Goal: Navigation & Orientation: Find specific page/section

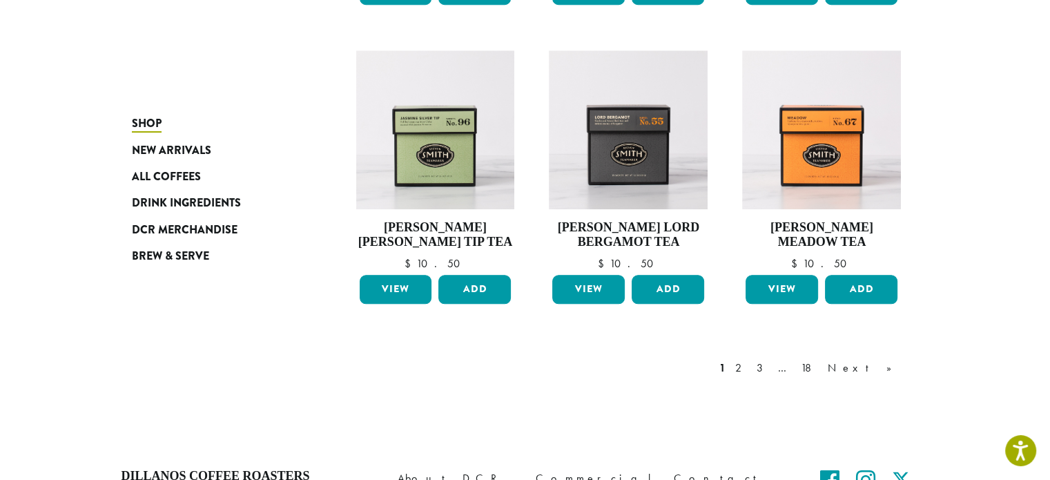
scroll to position [1092, 0]
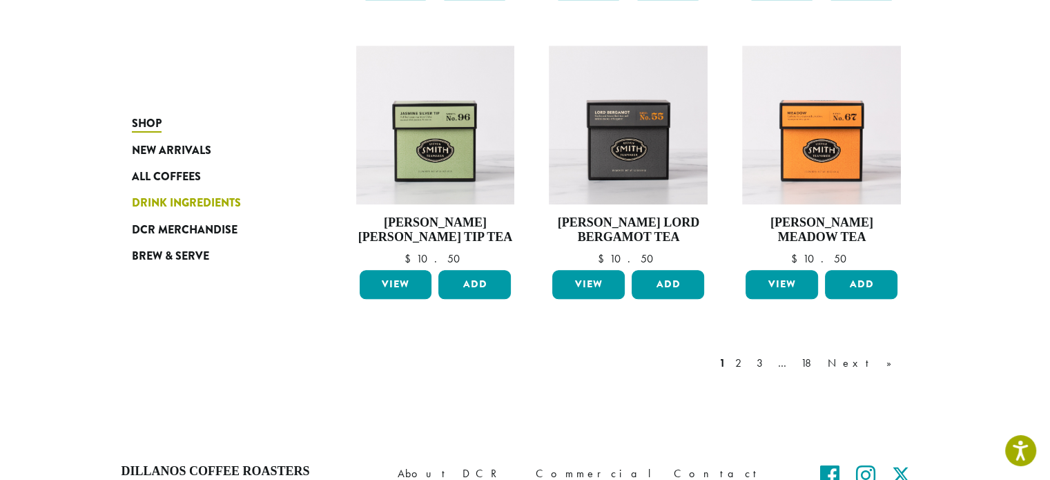
click at [166, 207] on span "Drink Ingredients" at bounding box center [186, 203] width 109 height 17
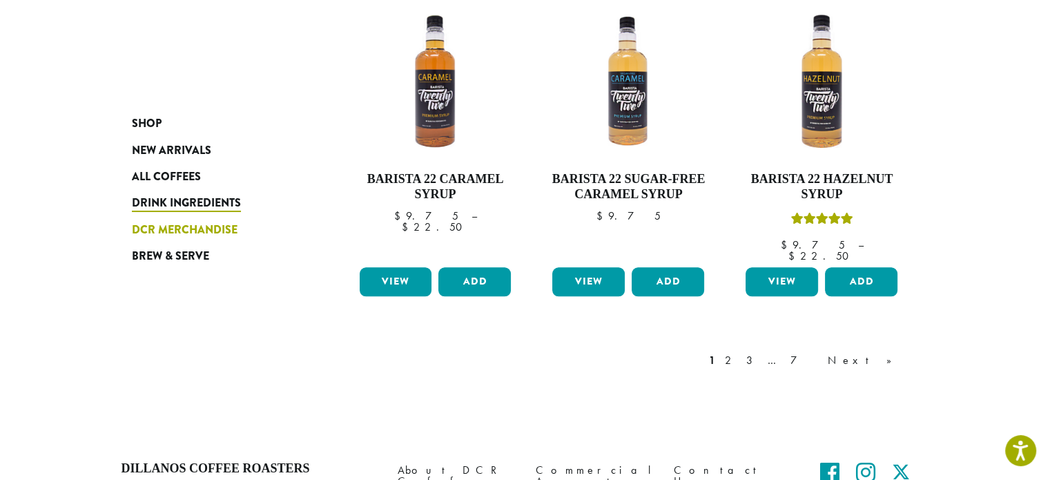
scroll to position [1302, 0]
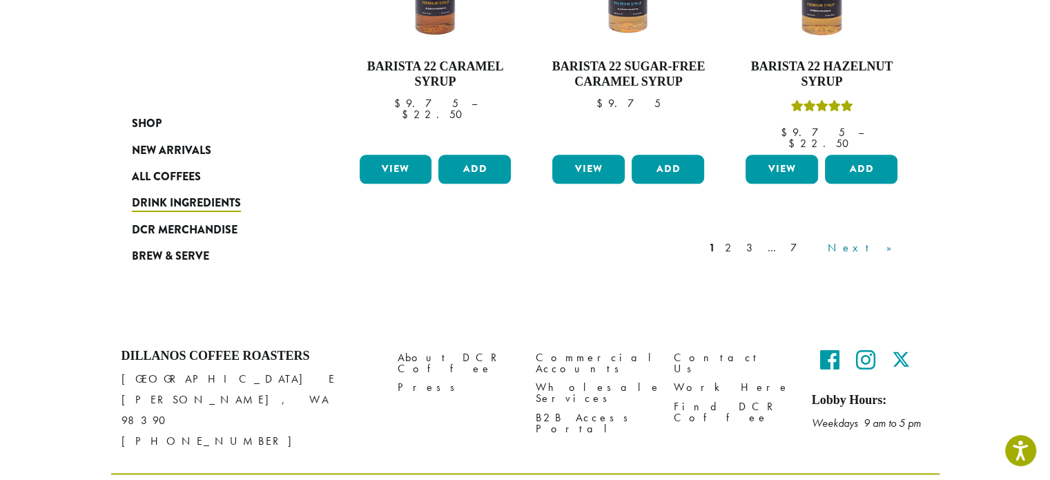
click at [895, 239] on link "Next »" at bounding box center [864, 247] width 79 height 17
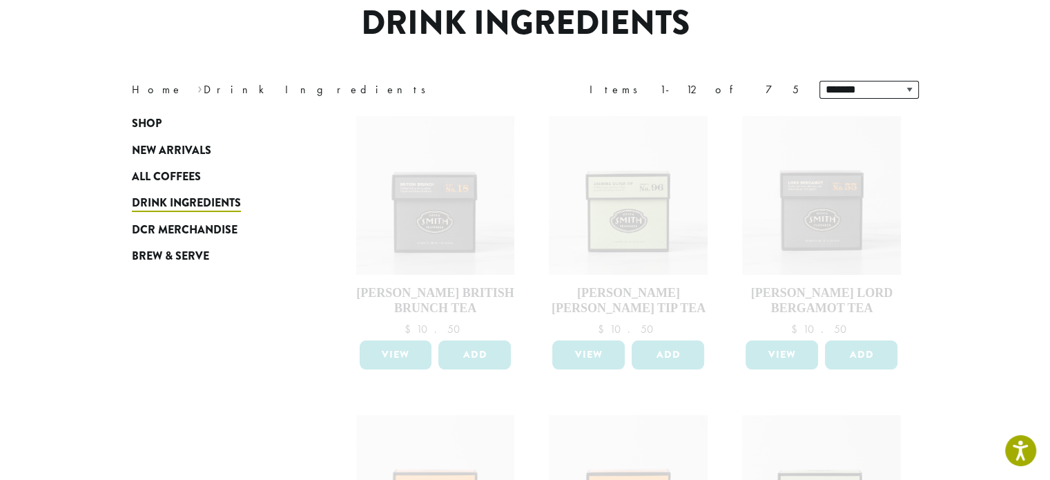
scroll to position [123, 0]
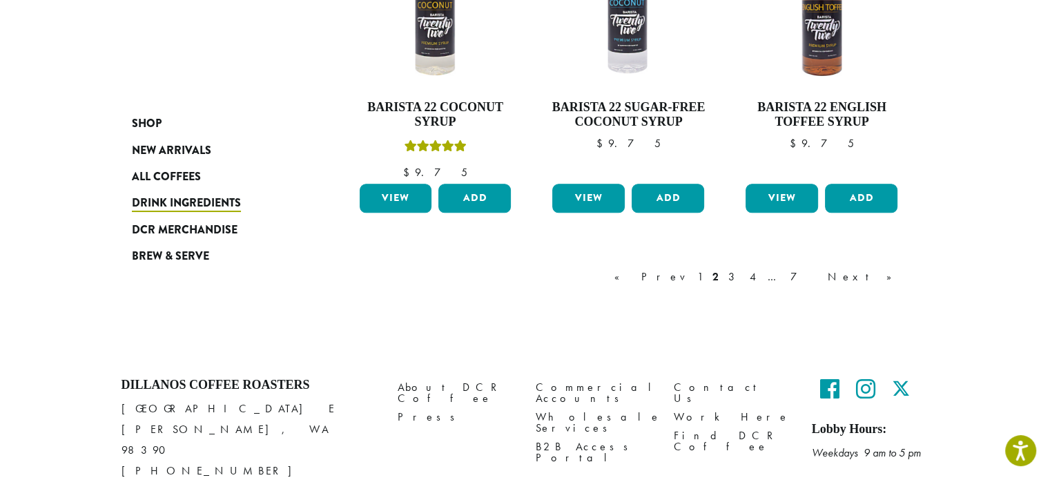
scroll to position [1303, 0]
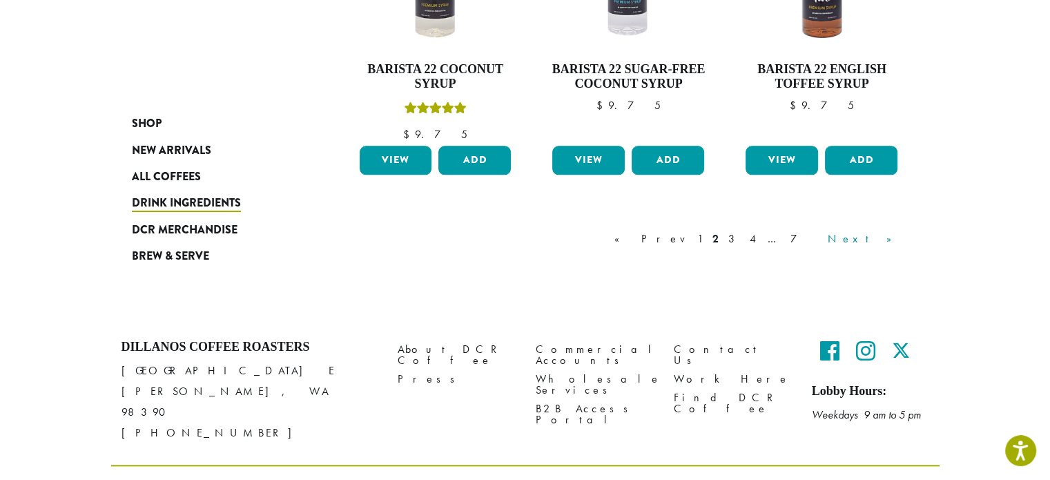
click at [897, 236] on link "Next »" at bounding box center [864, 238] width 79 height 17
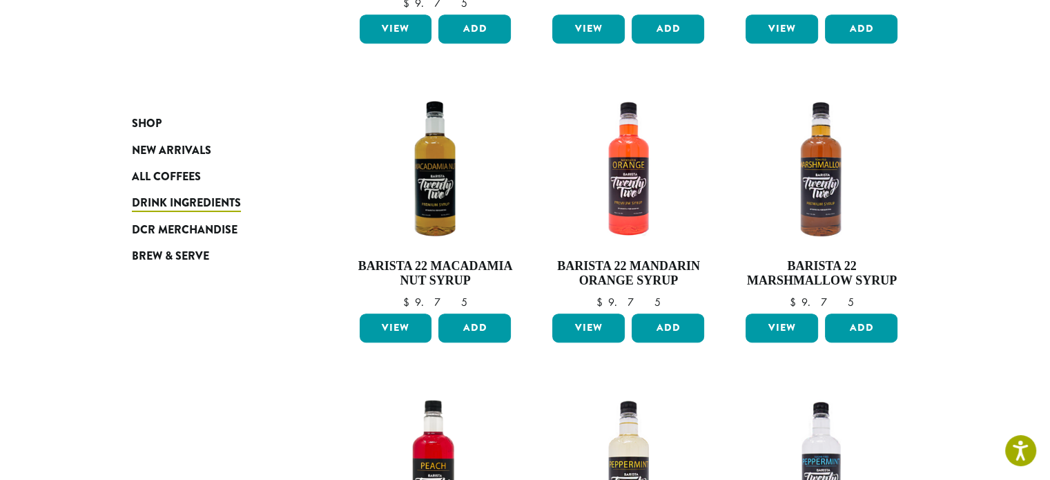
scroll to position [1112, 0]
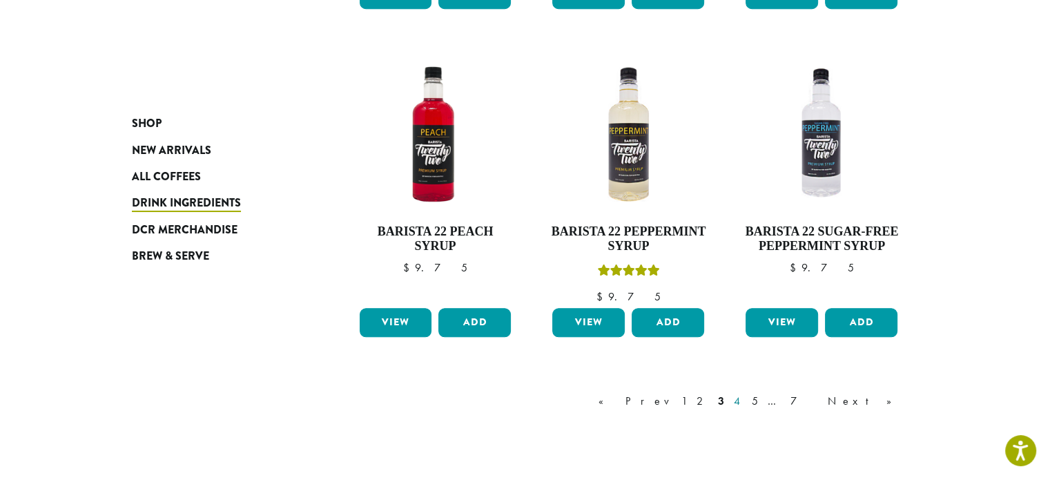
click at [745, 400] on link "4" at bounding box center [738, 401] width 14 height 17
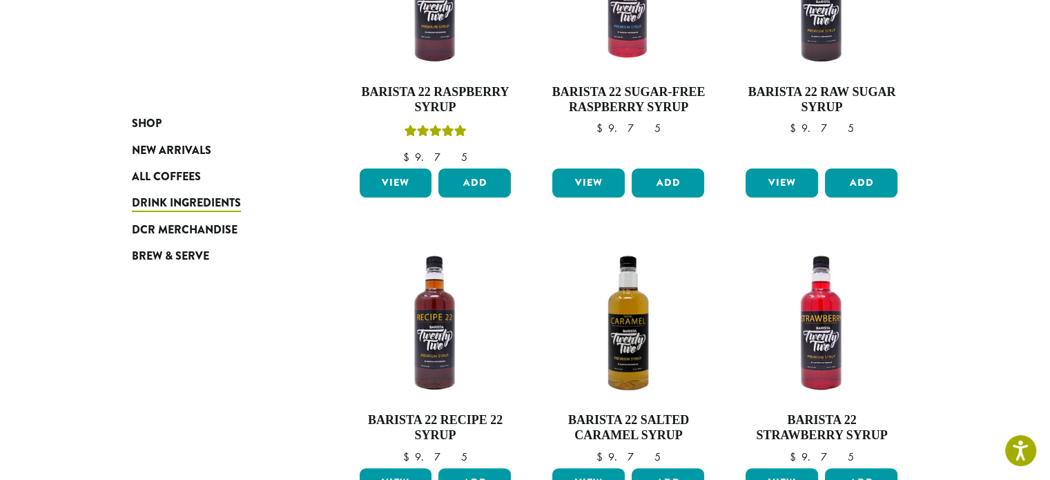
scroll to position [316, 0]
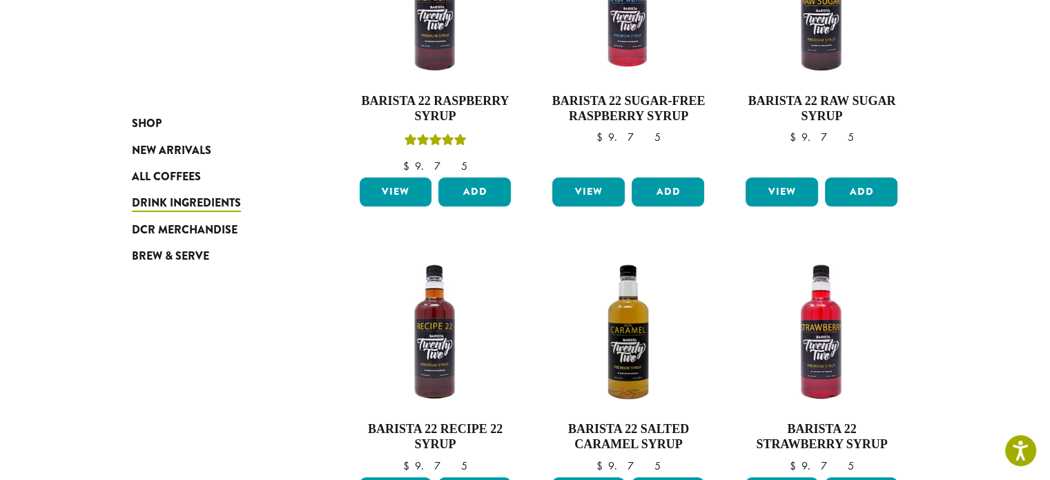
drag, startPoint x: 0, startPoint y: 0, endPoint x: 285, endPoint y: 326, distance: 432.8
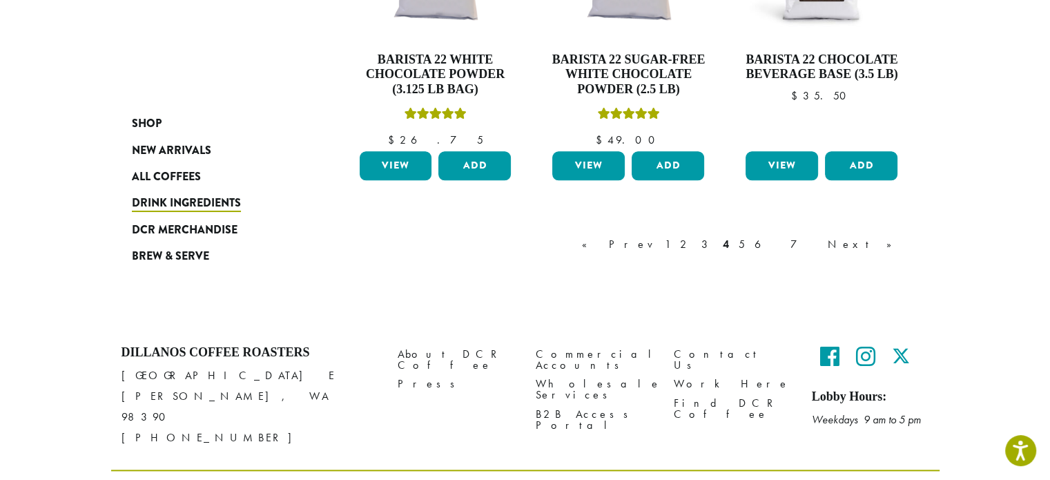
scroll to position [1286, 0]
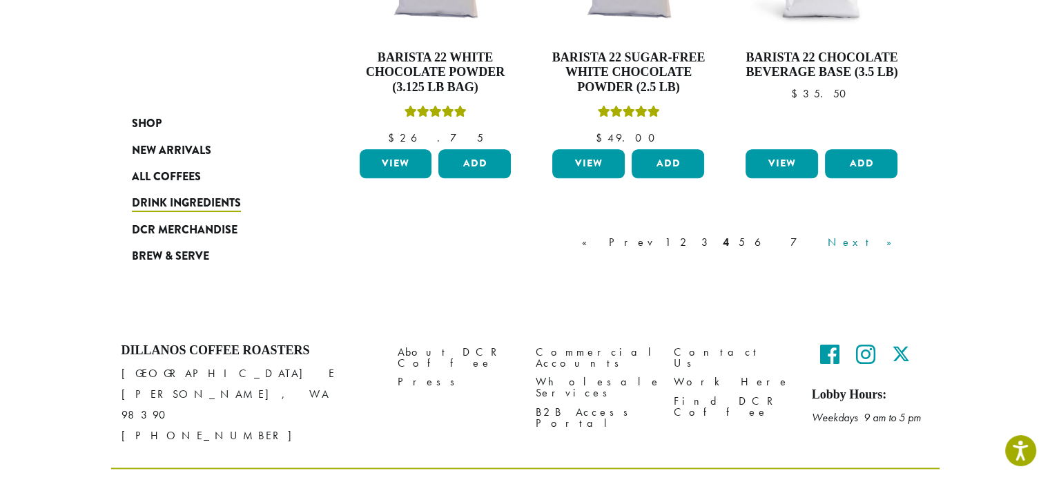
click at [883, 245] on link "Next »" at bounding box center [864, 242] width 79 height 17
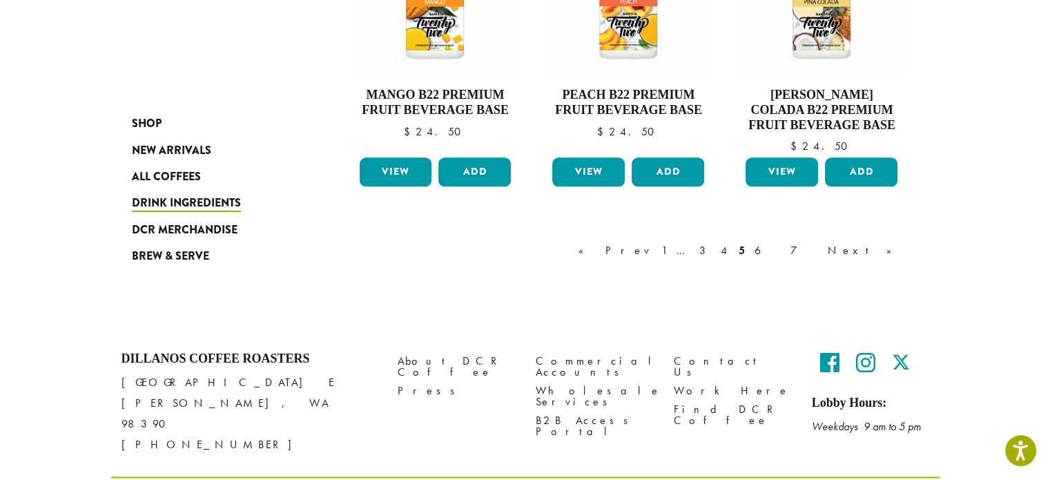
scroll to position [1339, 0]
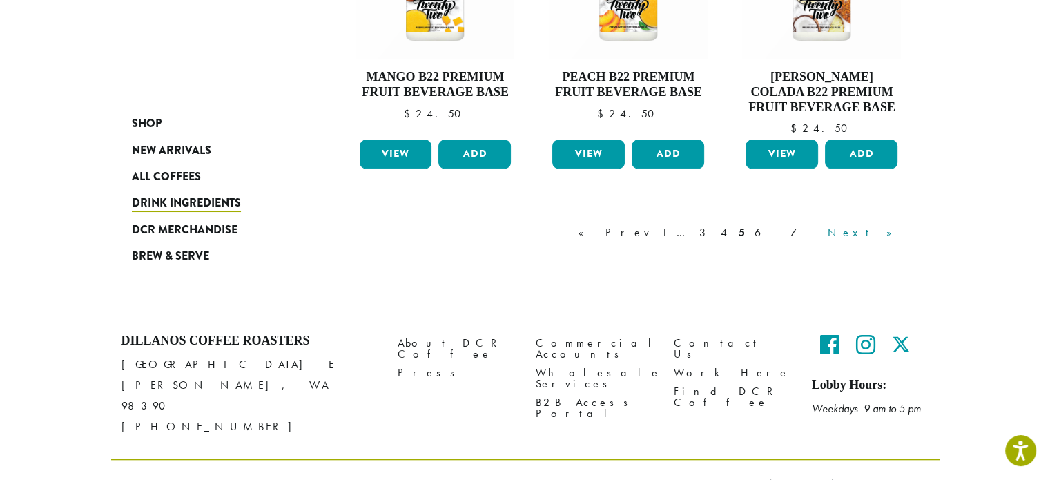
click at [882, 226] on link "Next »" at bounding box center [864, 232] width 79 height 17
